Goal: Task Accomplishment & Management: Manage account settings

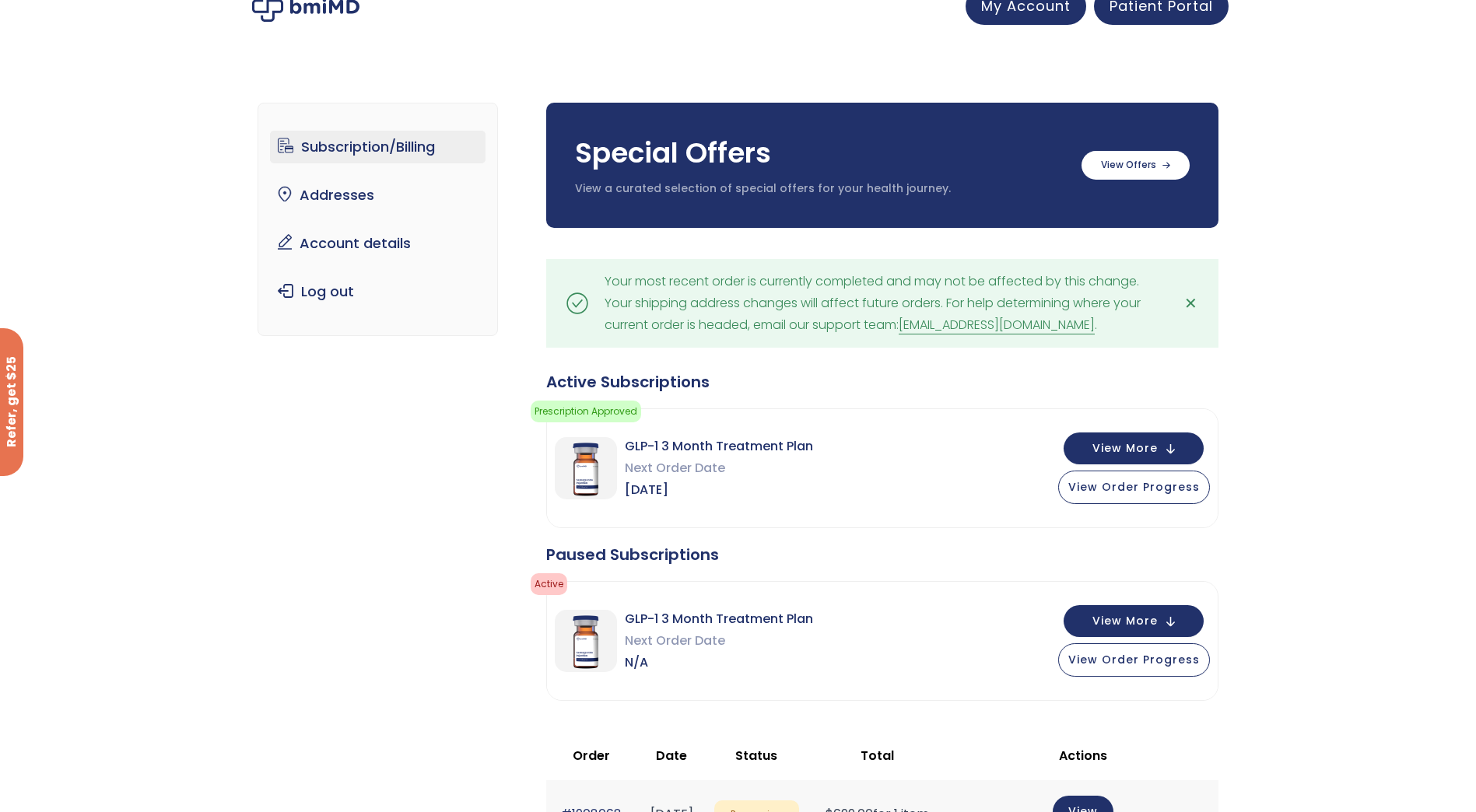
scroll to position [19, 0]
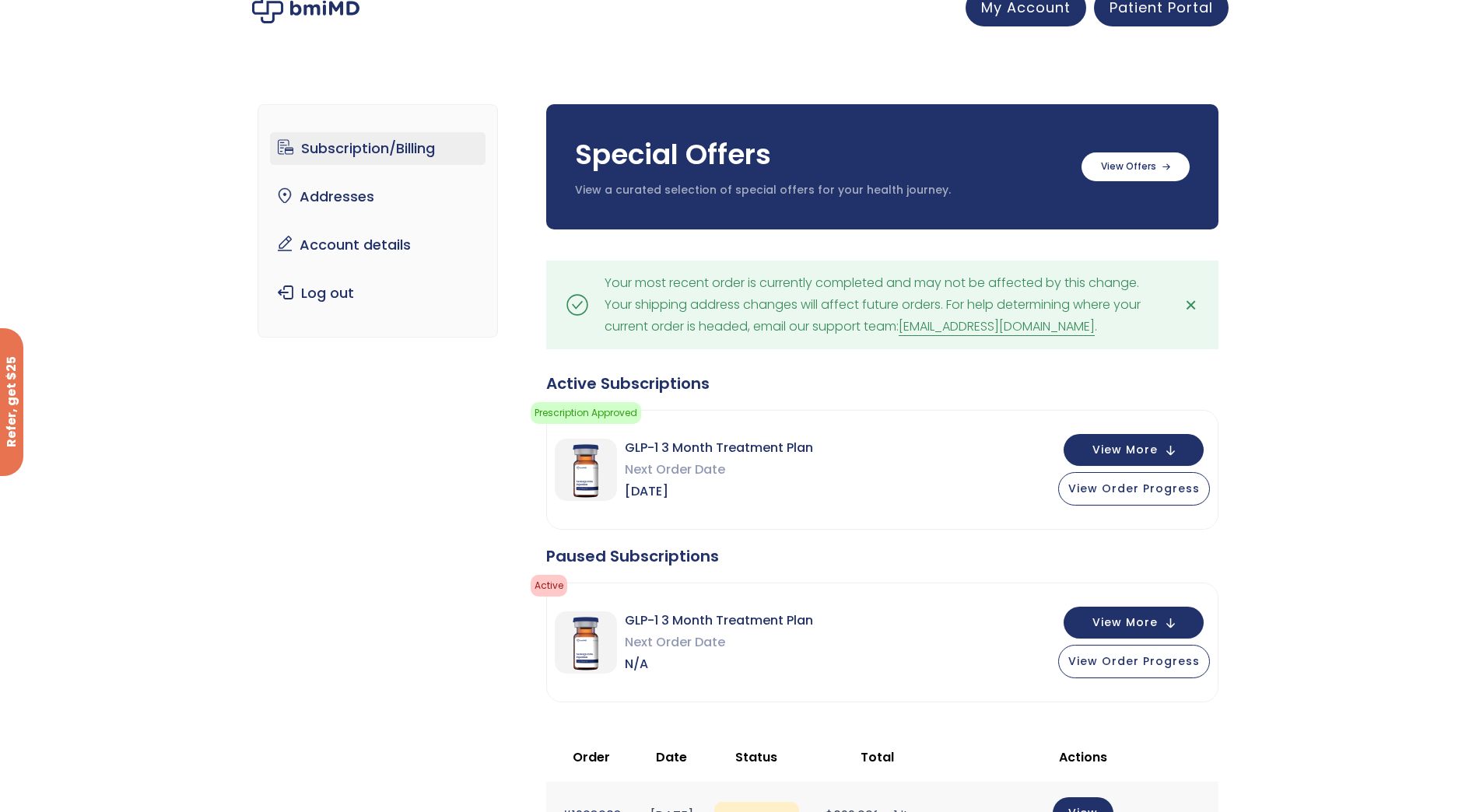
click at [1190, 305] on span "✕" at bounding box center [1190, 305] width 13 height 22
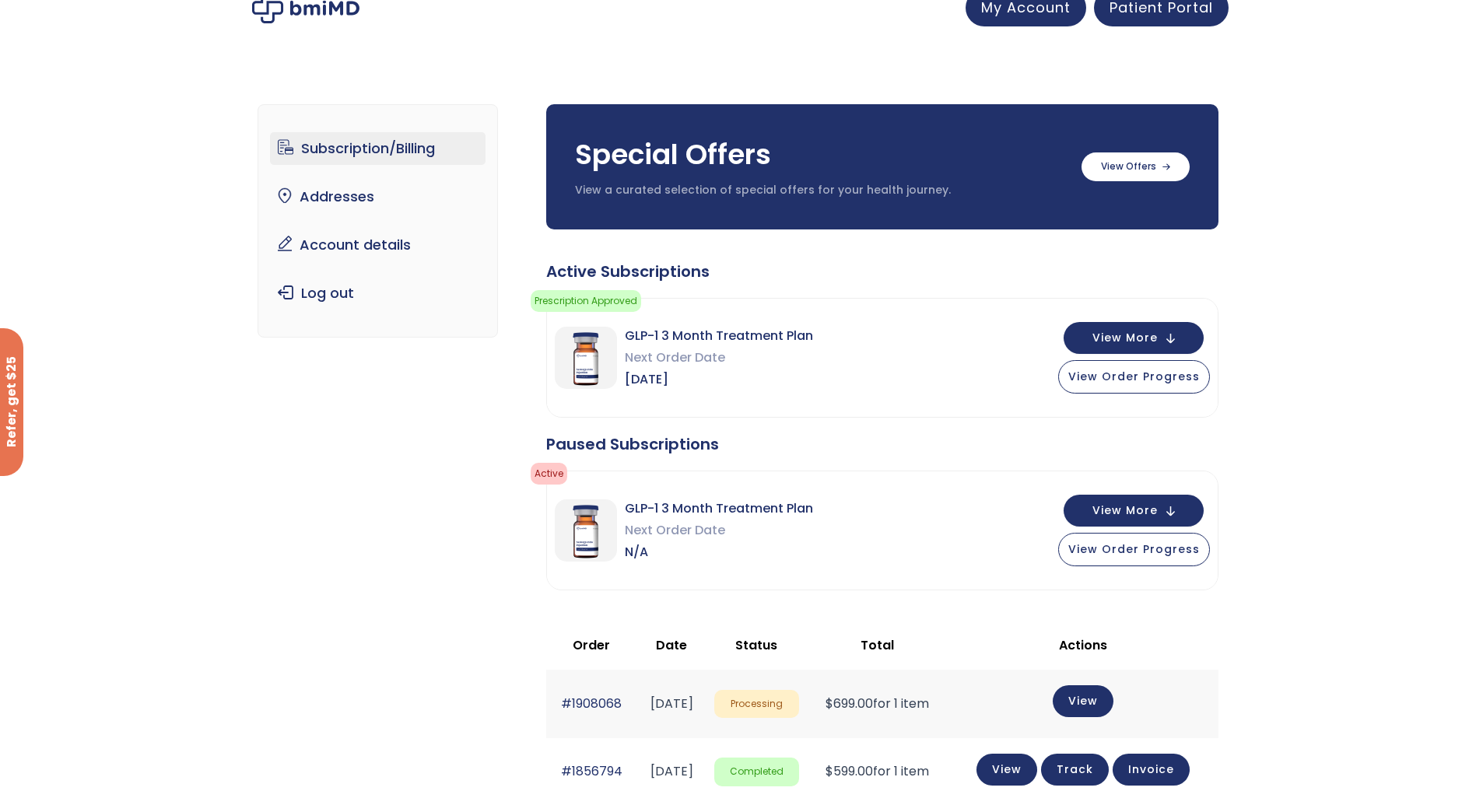
scroll to position [0, 0]
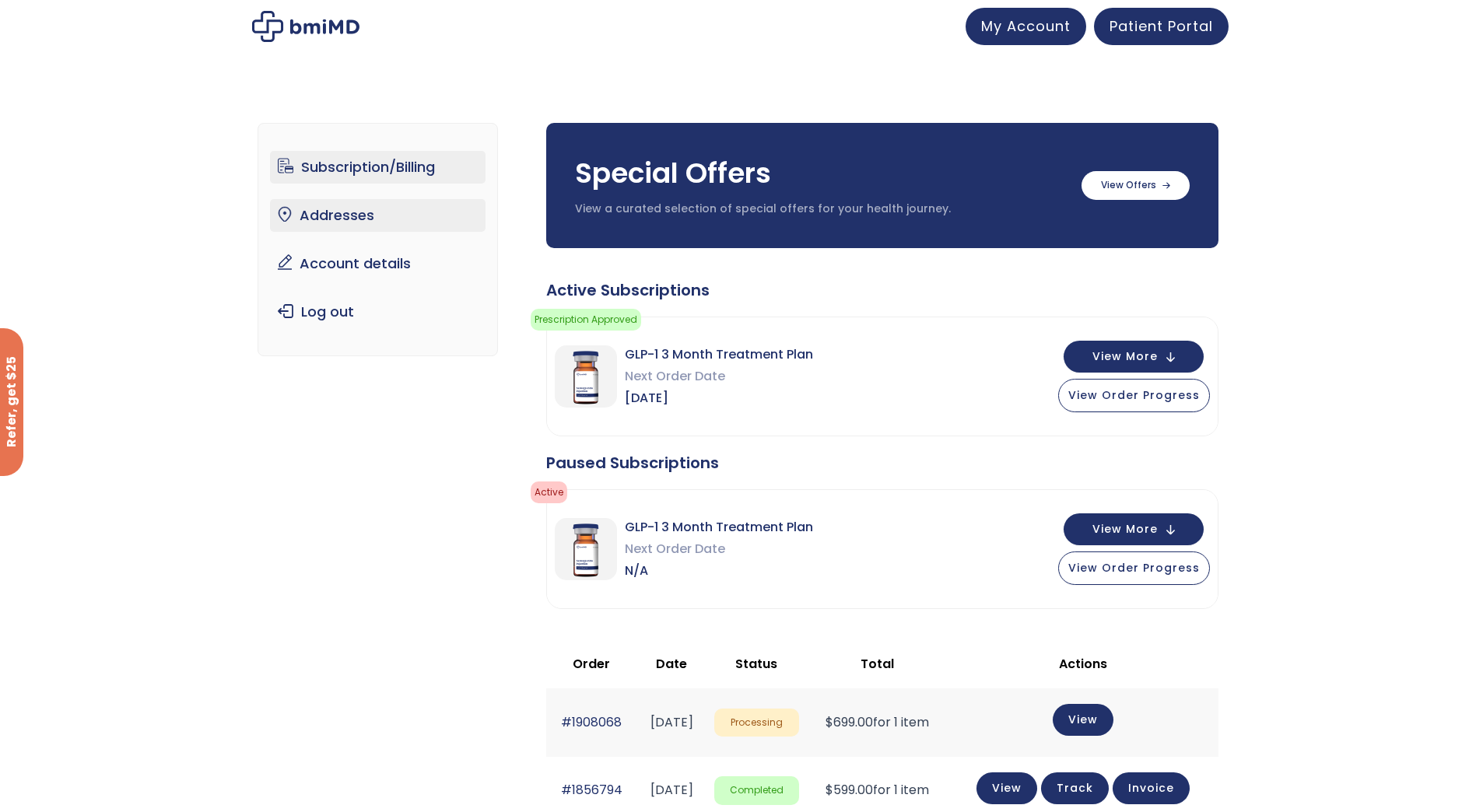
click at [335, 216] on link "Addresses" at bounding box center [378, 215] width 216 height 33
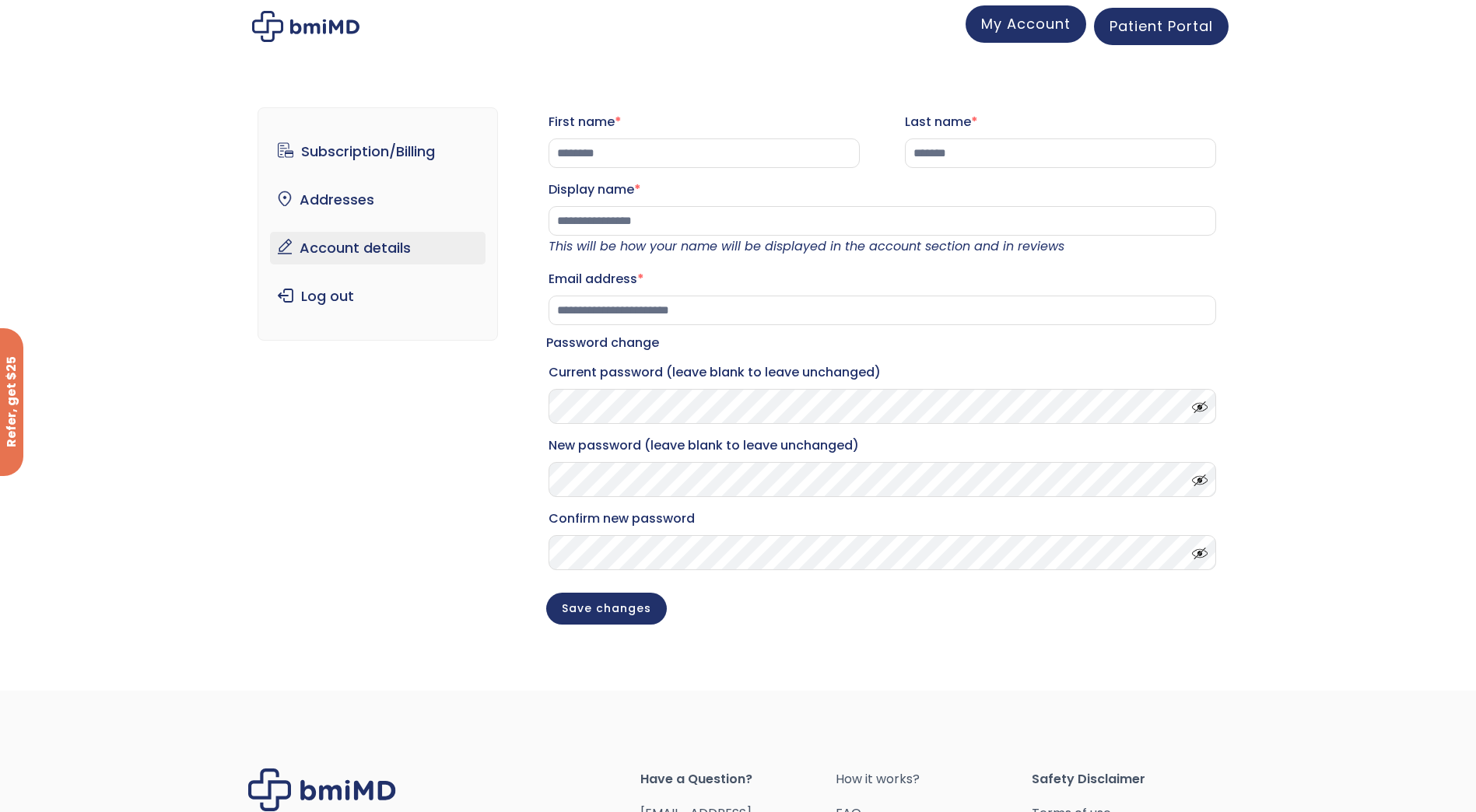
click at [1011, 27] on span "My Account" at bounding box center [1026, 24] width 89 height 20
